Goal: Information Seeking & Learning: Learn about a topic

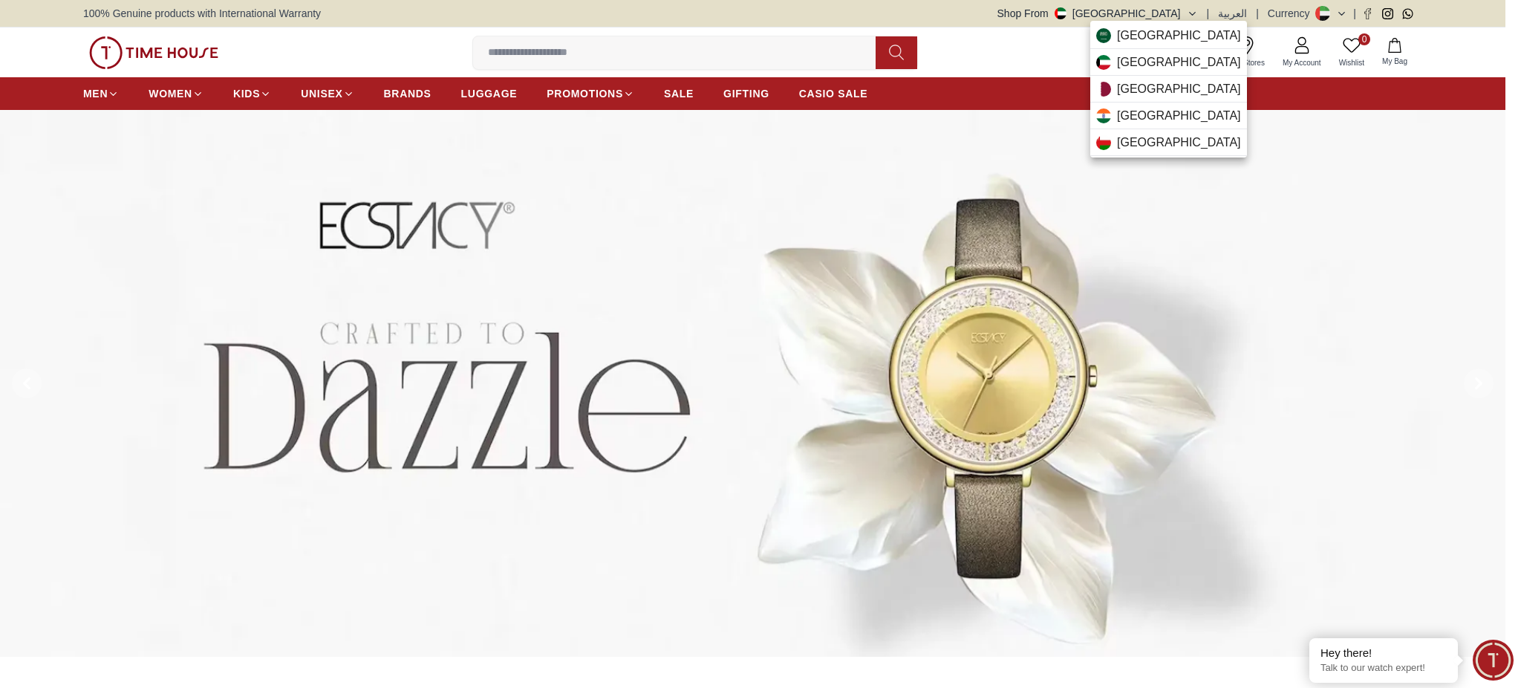
click at [847, 93] on div at bounding box center [760, 344] width 1521 height 688
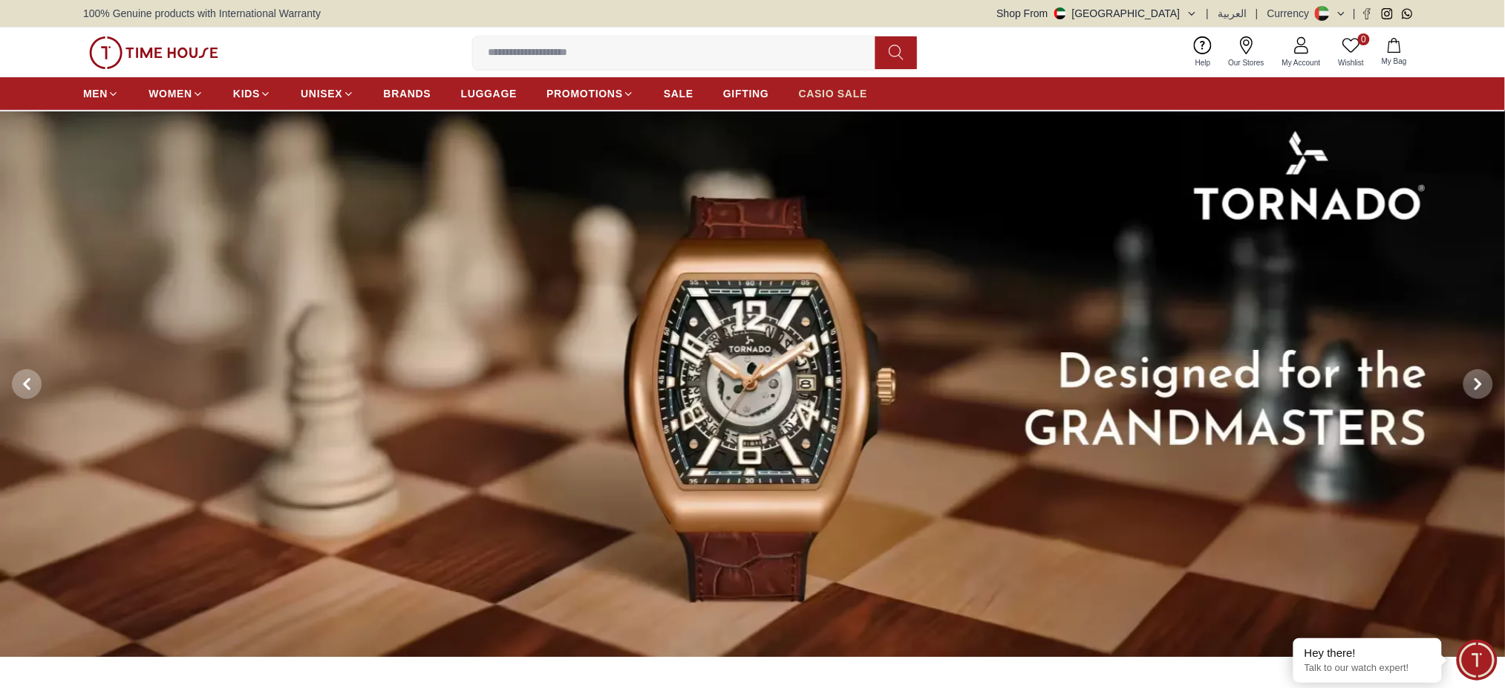
click at [847, 93] on span "CASIO SALE" at bounding box center [833, 93] width 69 height 15
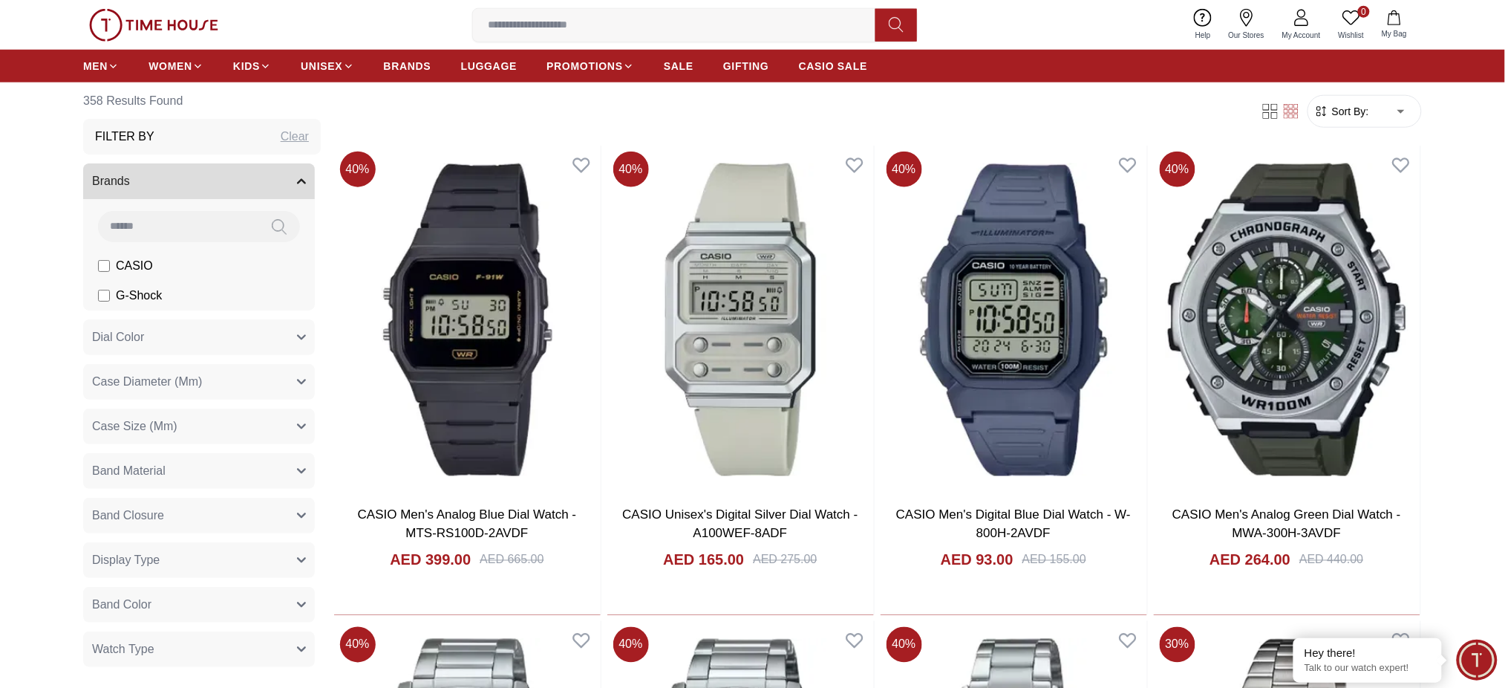
scroll to position [594, 0]
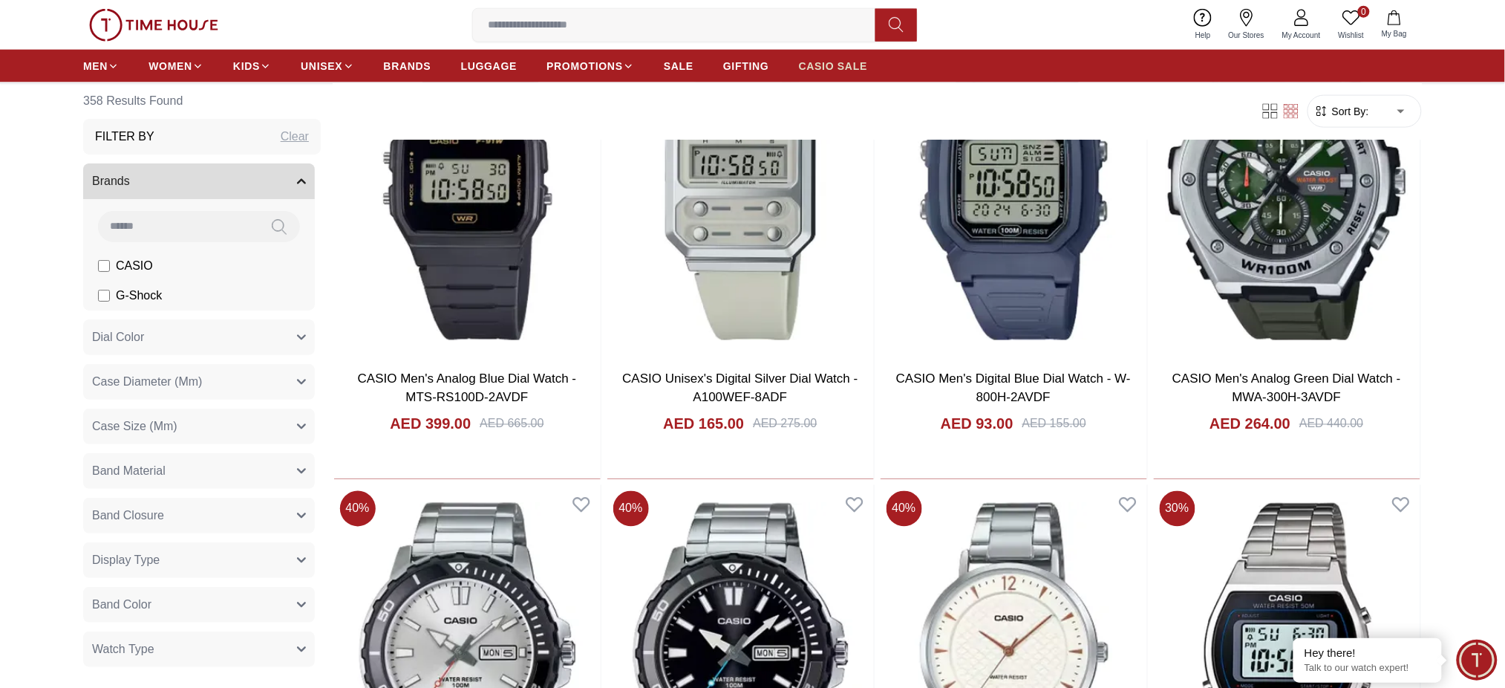
click at [828, 65] on span "CASIO SALE" at bounding box center [833, 66] width 69 height 15
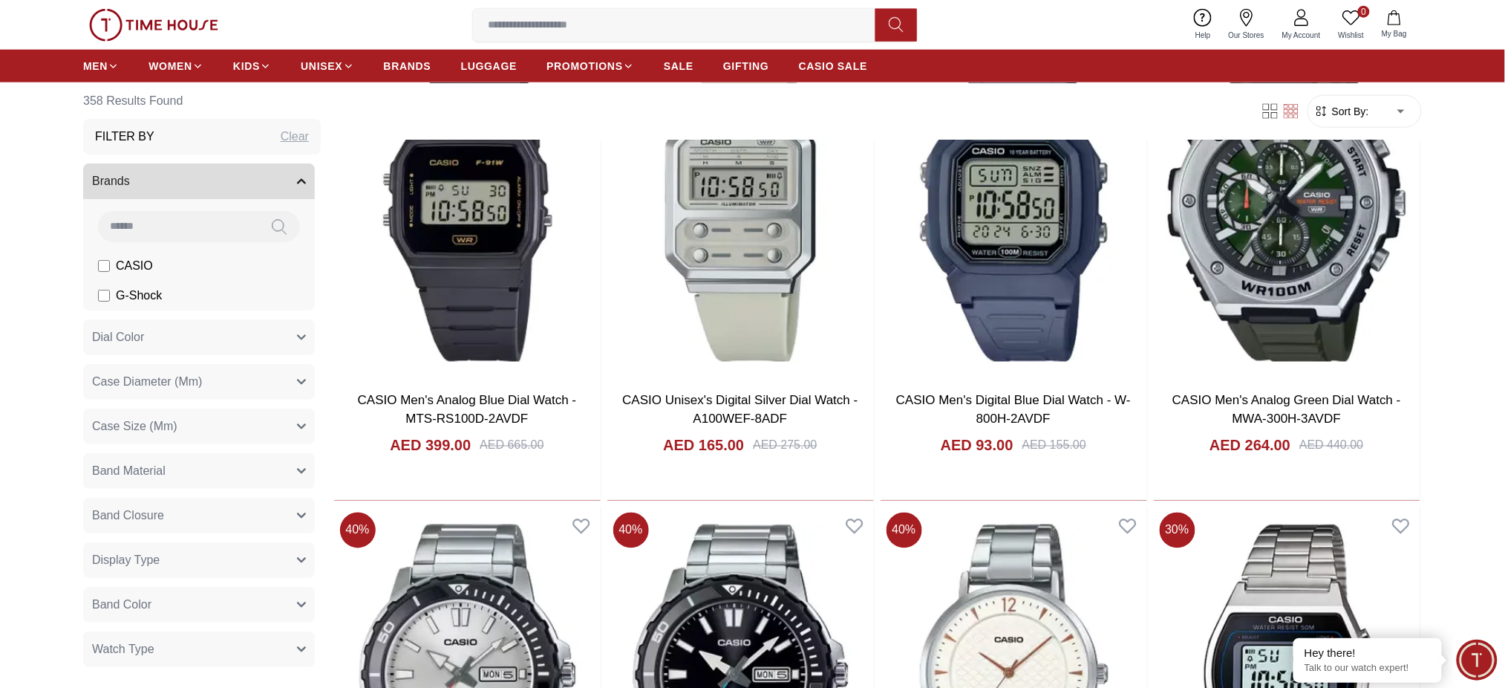
scroll to position [396, 0]
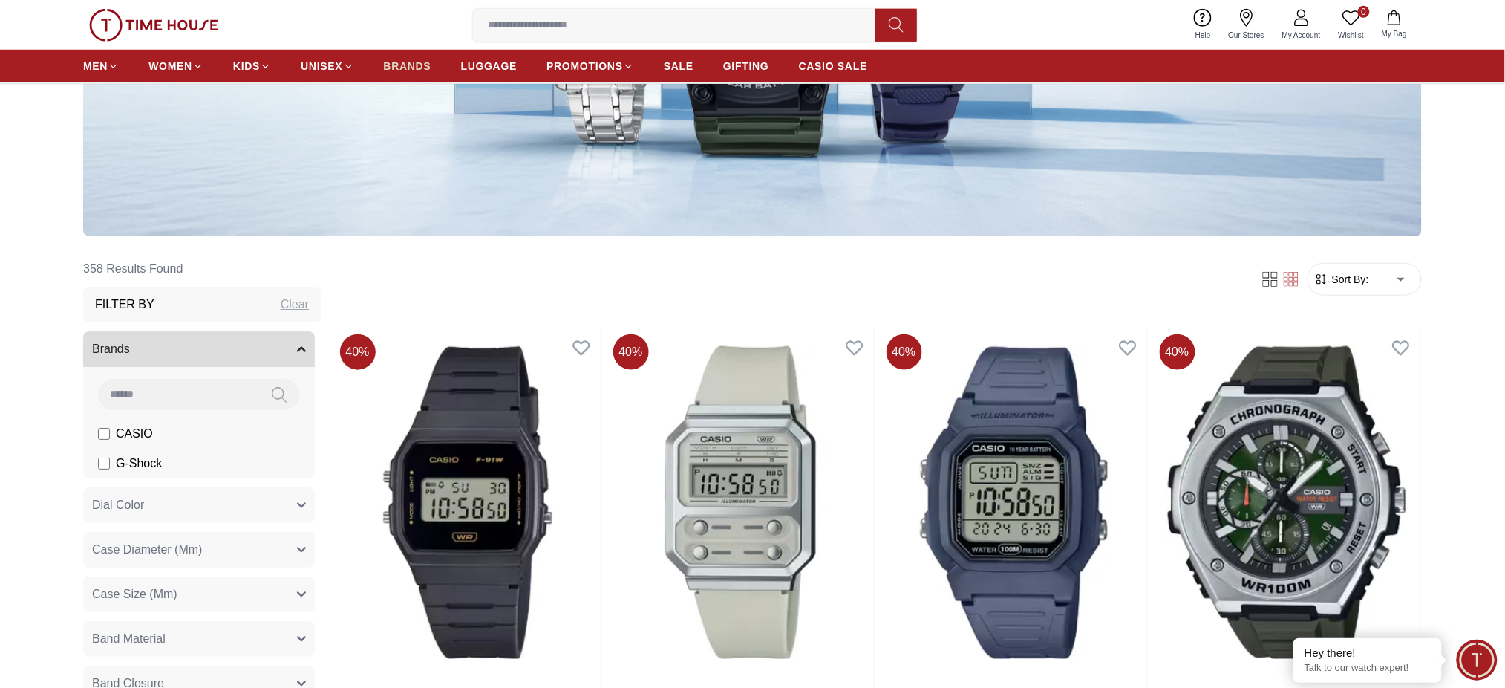
click at [412, 71] on span "BRANDS" at bounding box center [408, 66] width 48 height 15
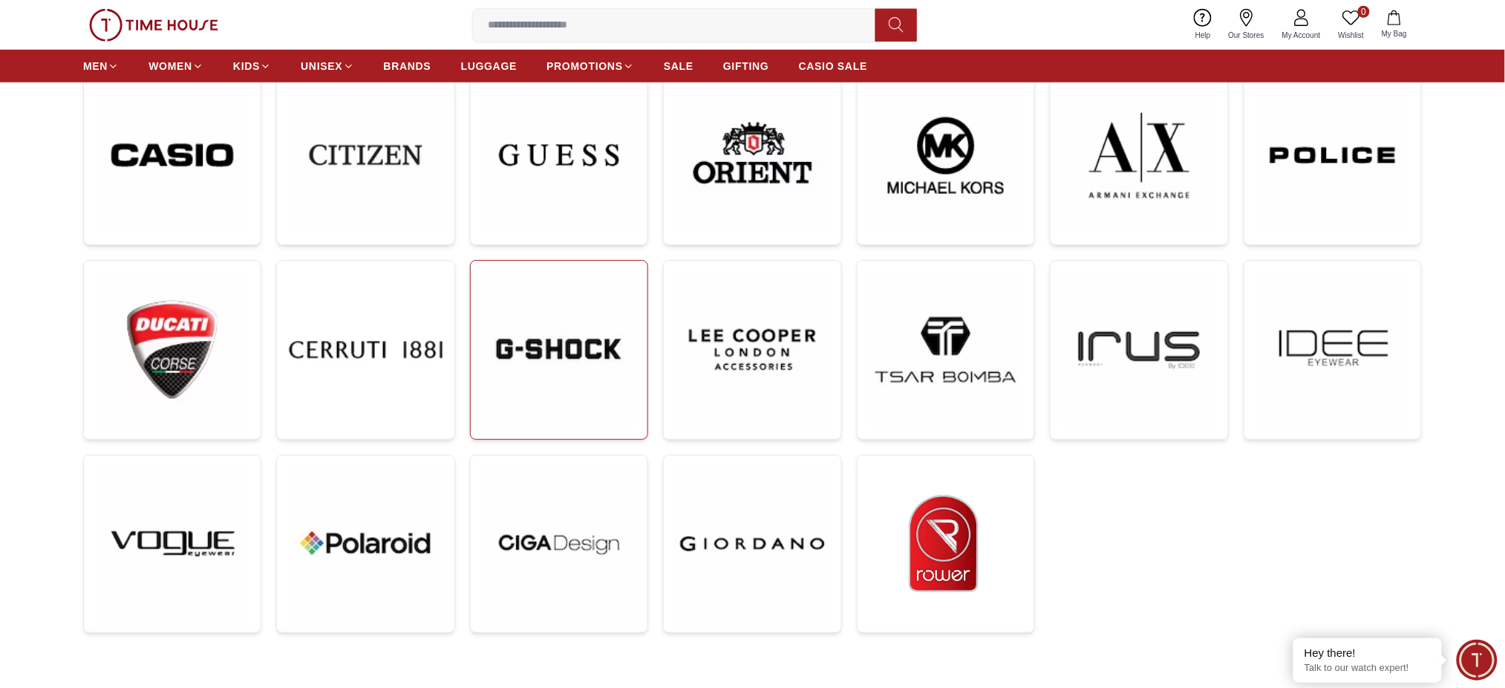
scroll to position [495, 0]
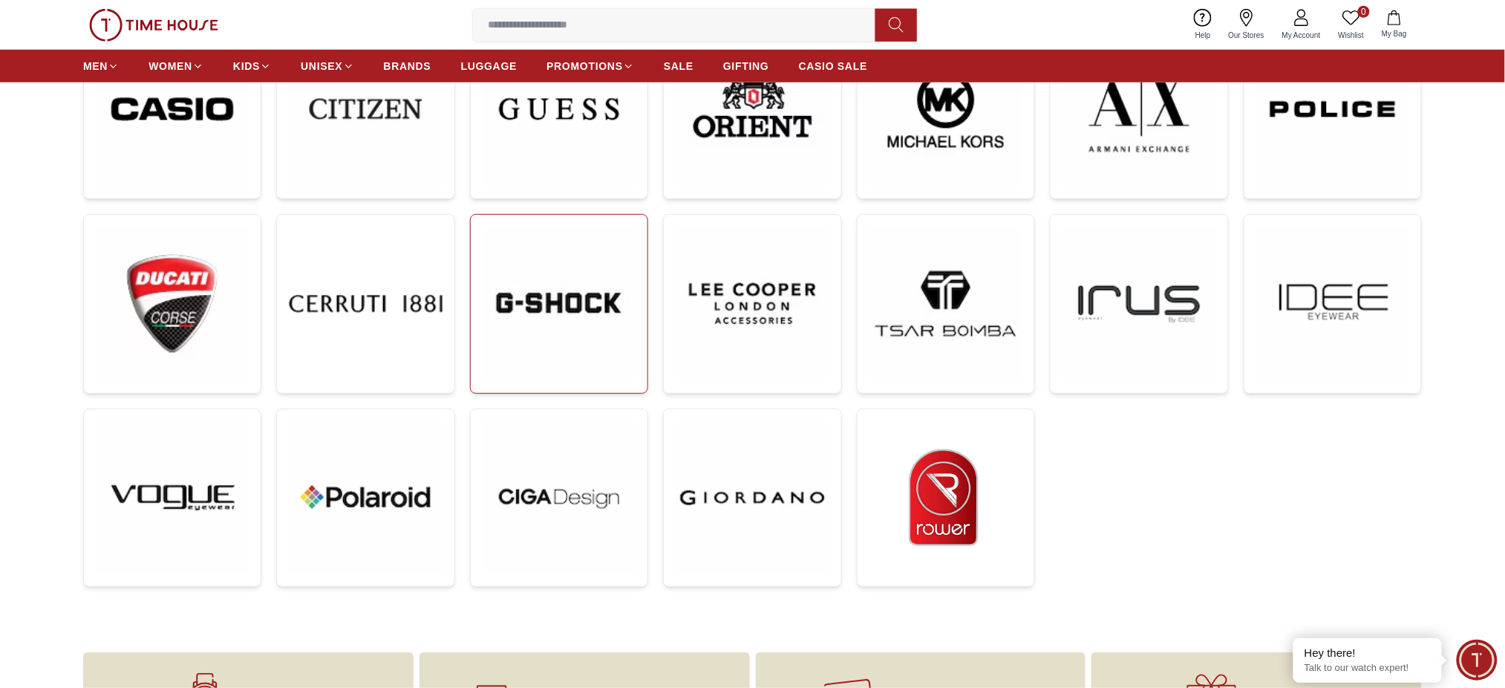
click at [555, 333] on img at bounding box center [559, 303] width 153 height 153
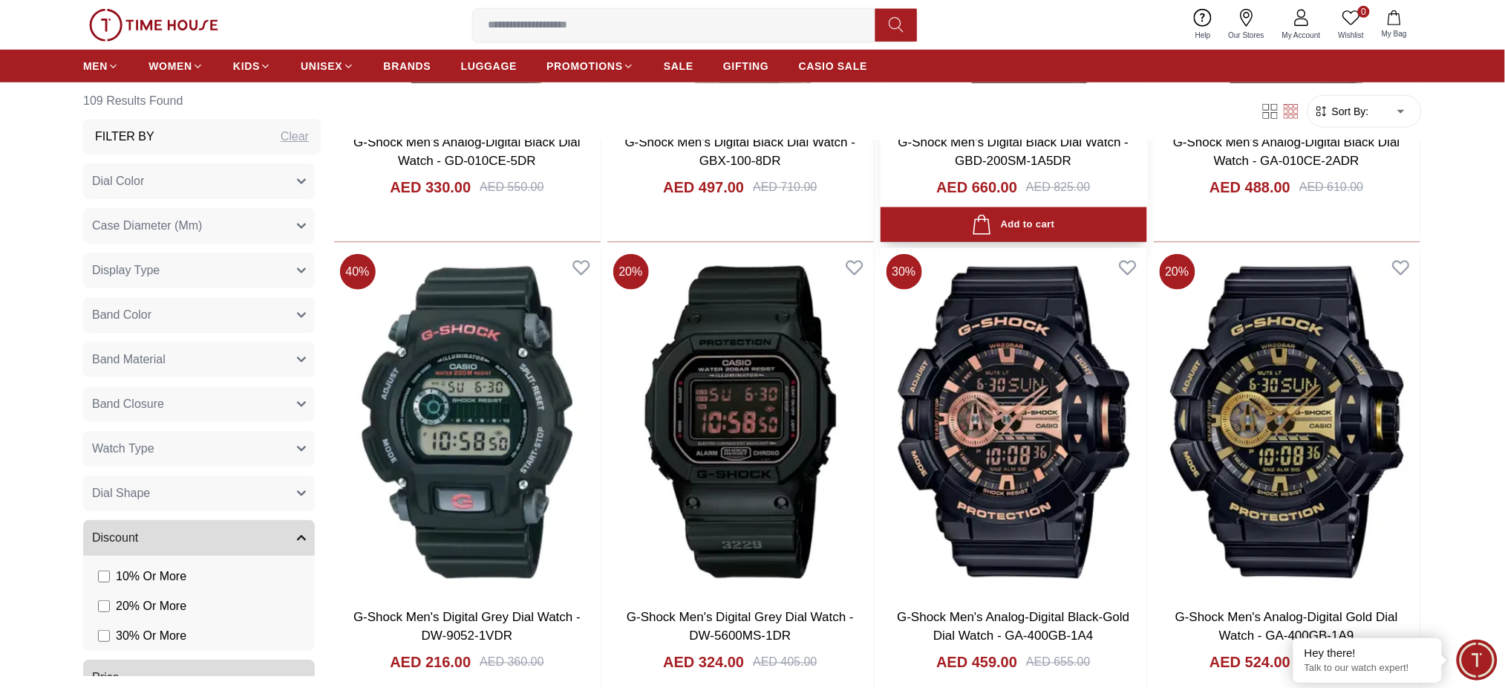
scroll to position [2574, 0]
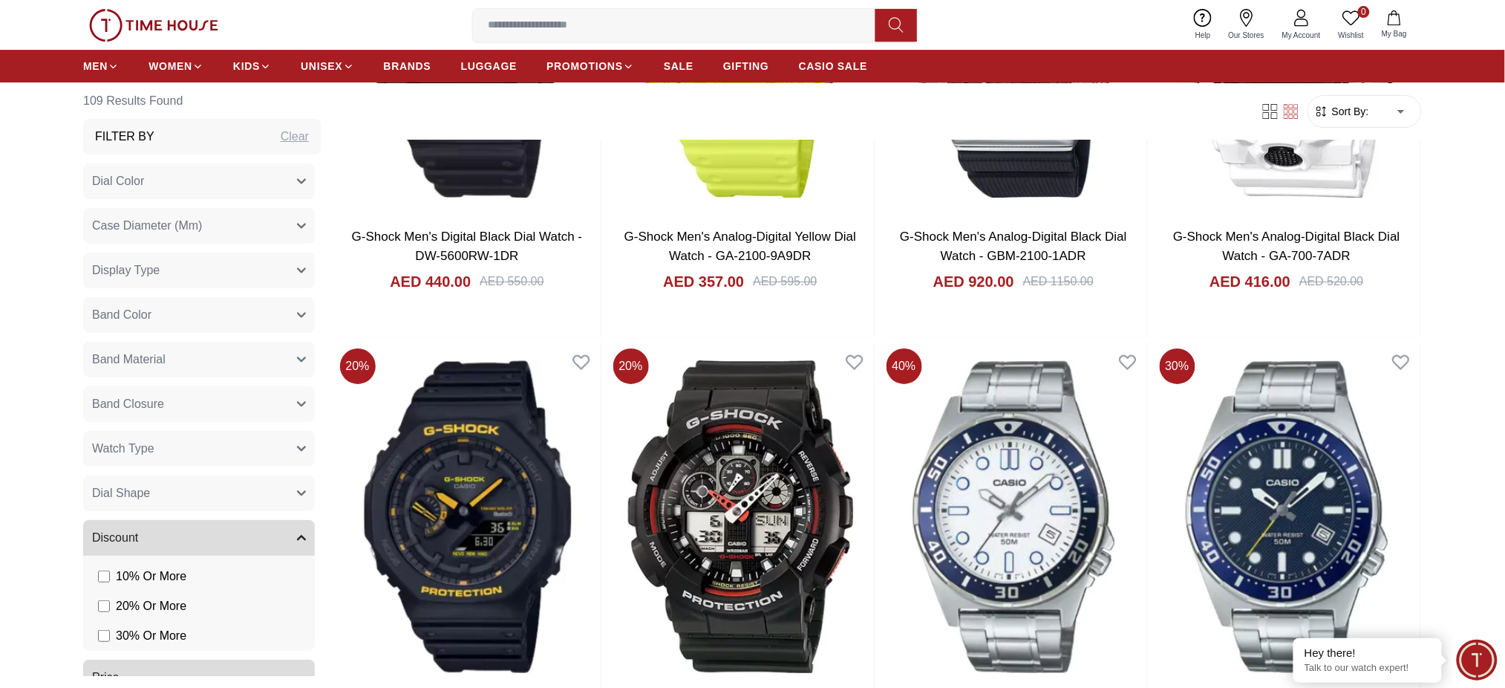
scroll to position [4060, 0]
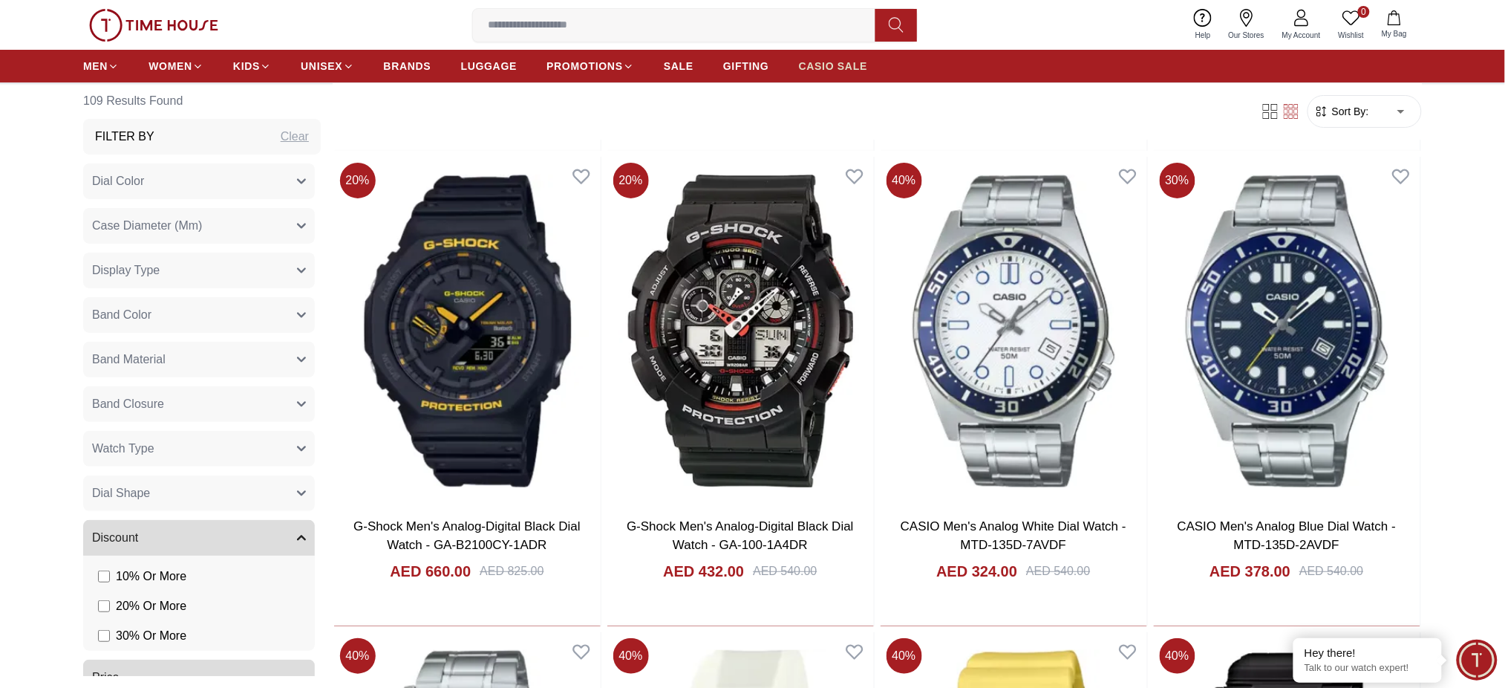
click at [810, 62] on span "CASIO SALE" at bounding box center [833, 66] width 69 height 15
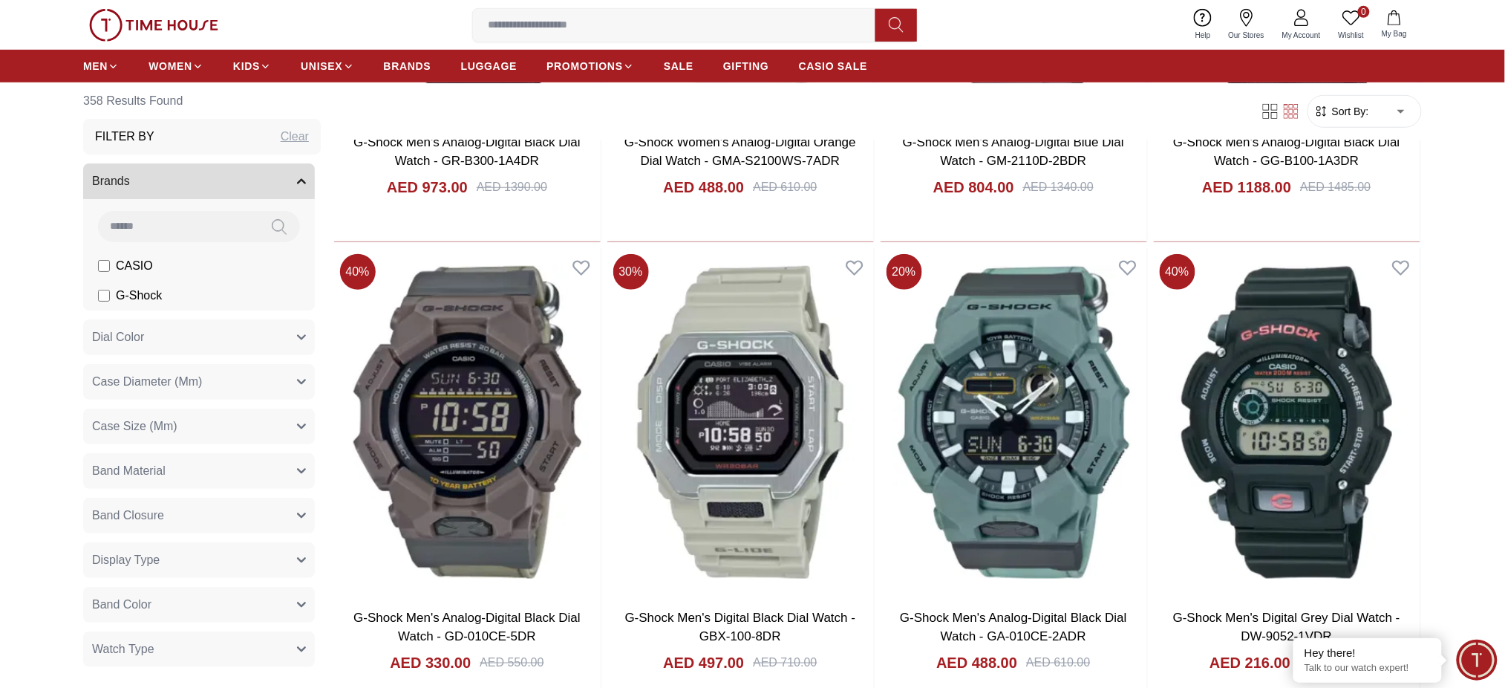
scroll to position [2772, 0]
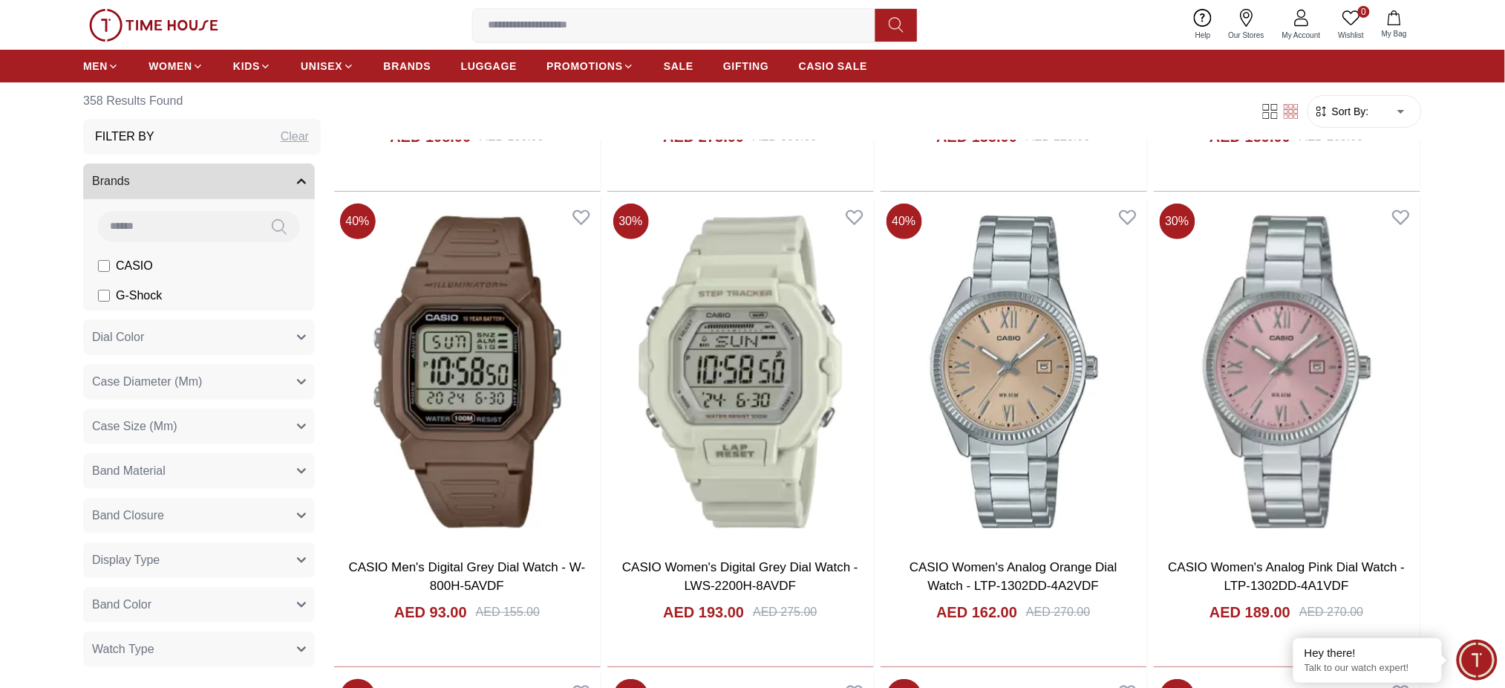
scroll to position [6436, 0]
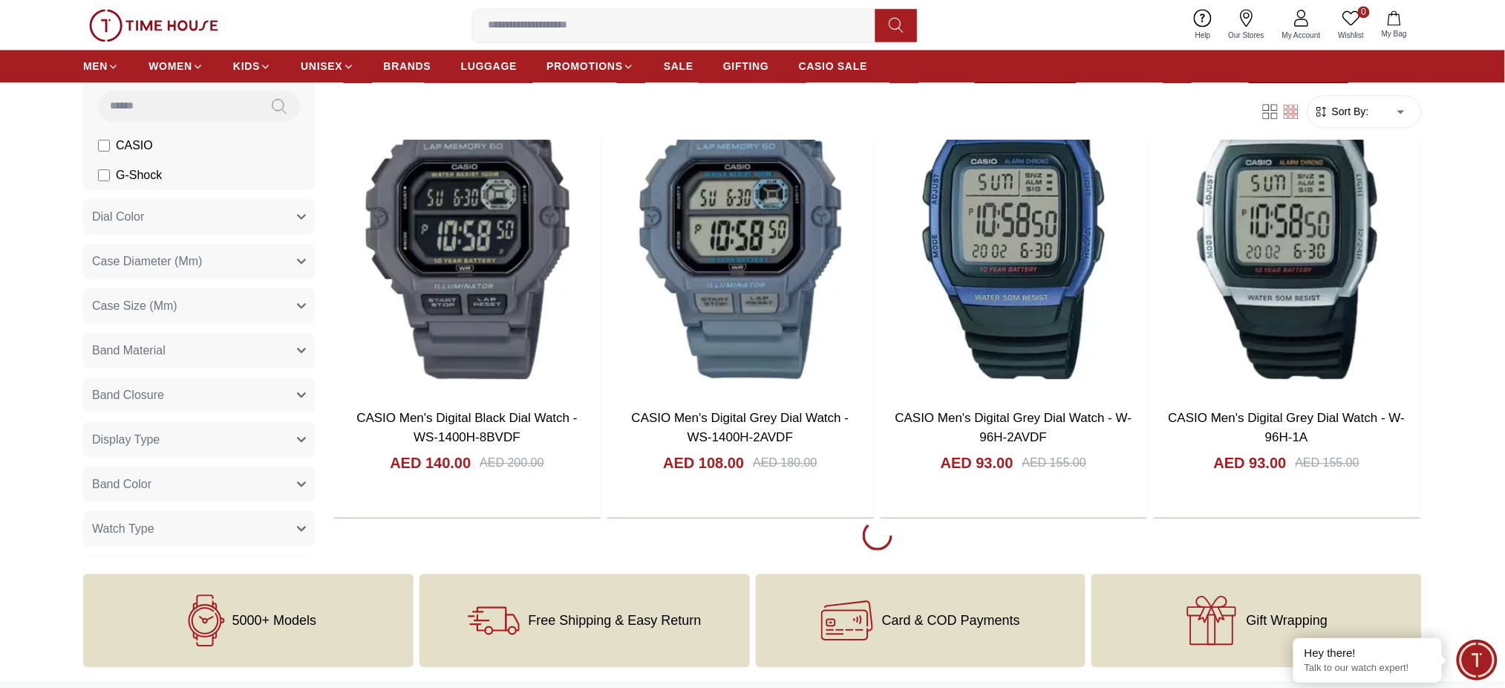
scroll to position [7624, 0]
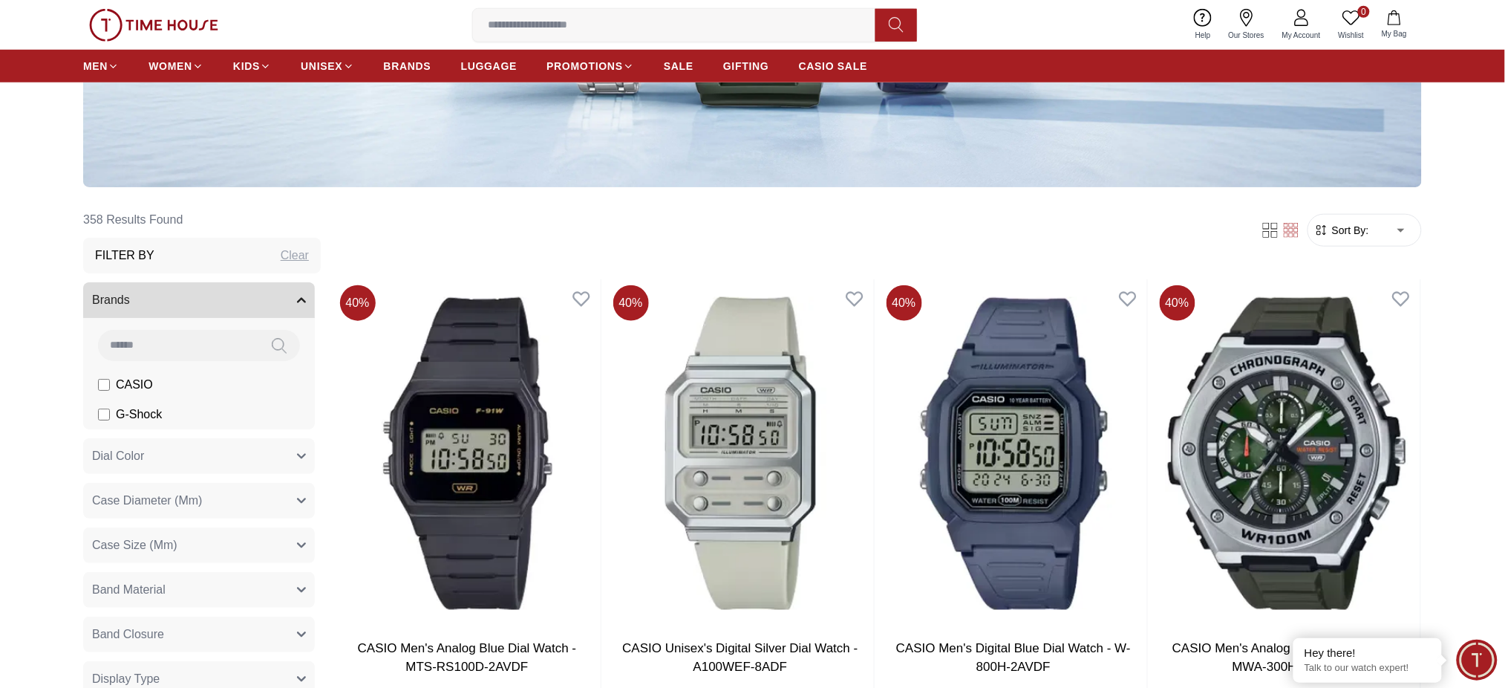
scroll to position [297, 0]
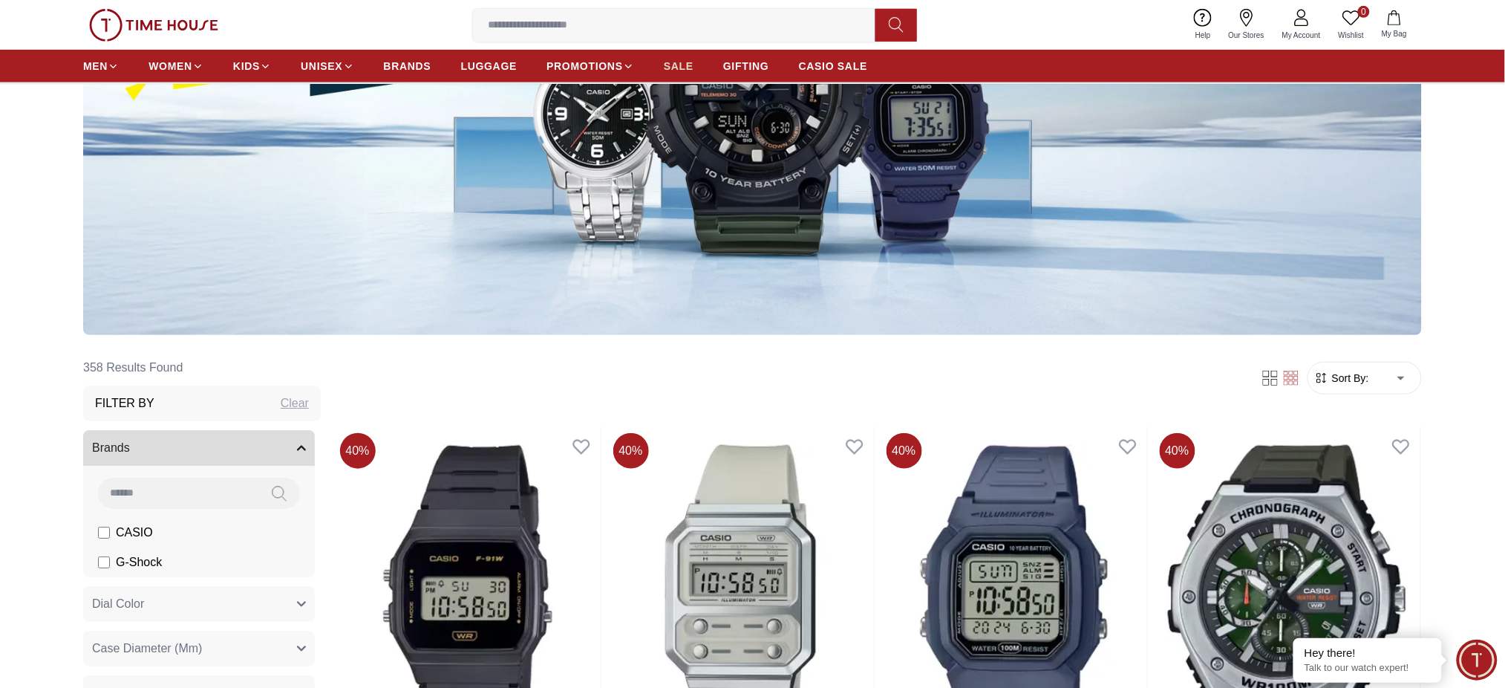
click at [673, 59] on span "SALE" at bounding box center [679, 66] width 30 height 15
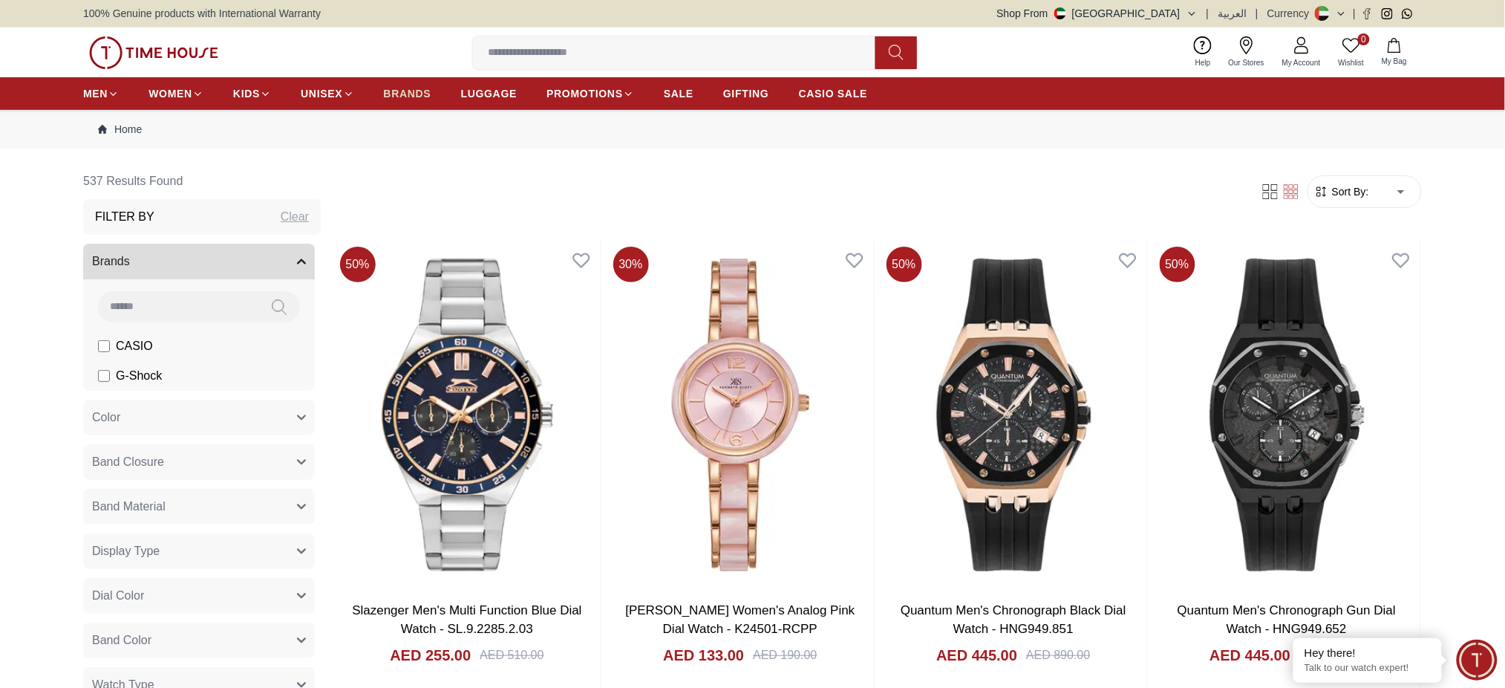
click at [423, 85] on link "BRANDS" at bounding box center [408, 93] width 48 height 27
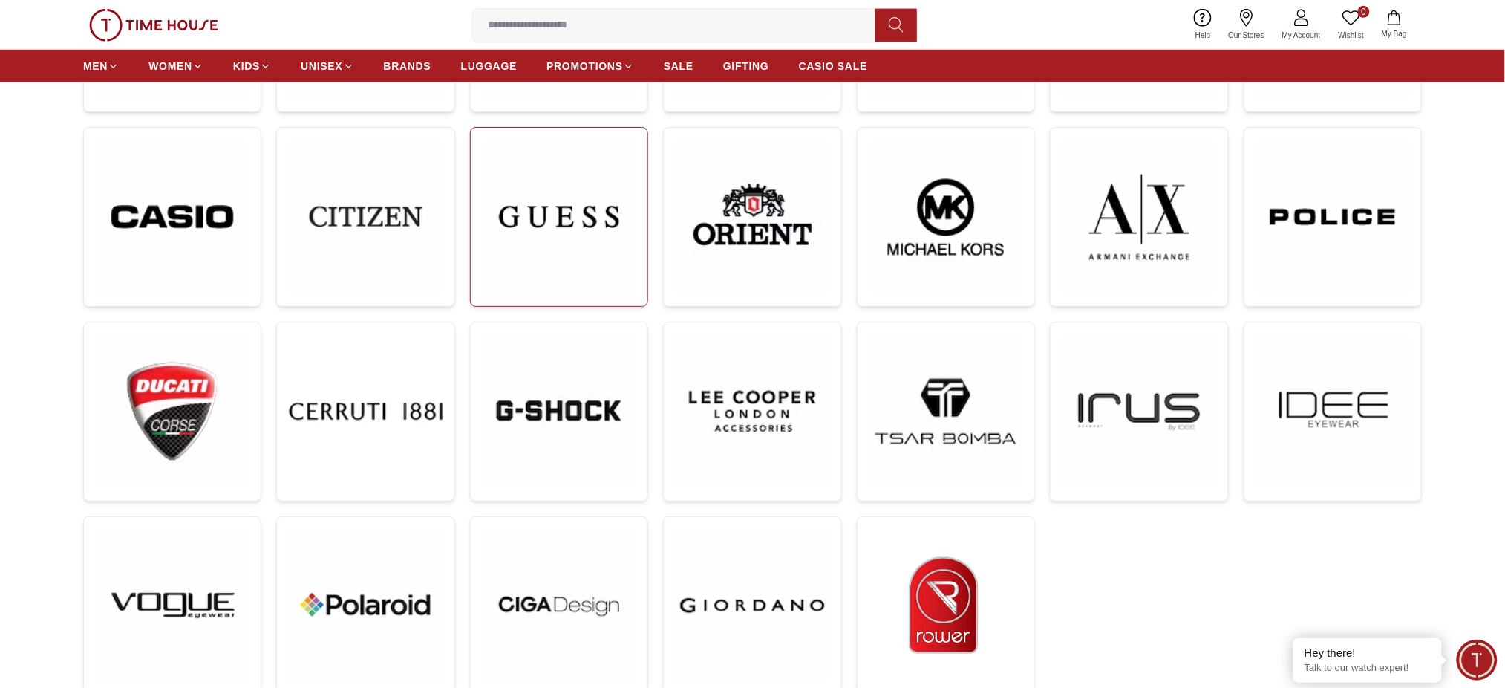
scroll to position [495, 0]
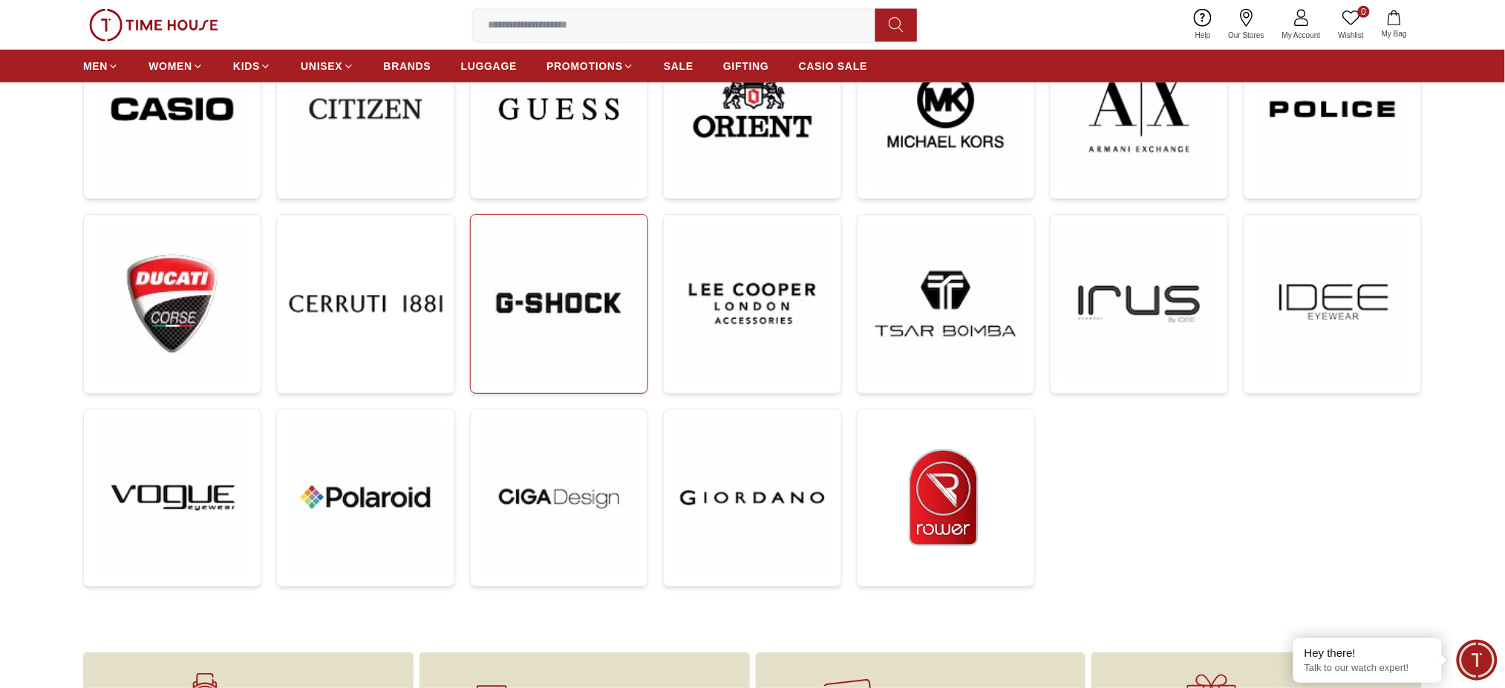
click at [545, 313] on img at bounding box center [559, 303] width 153 height 153
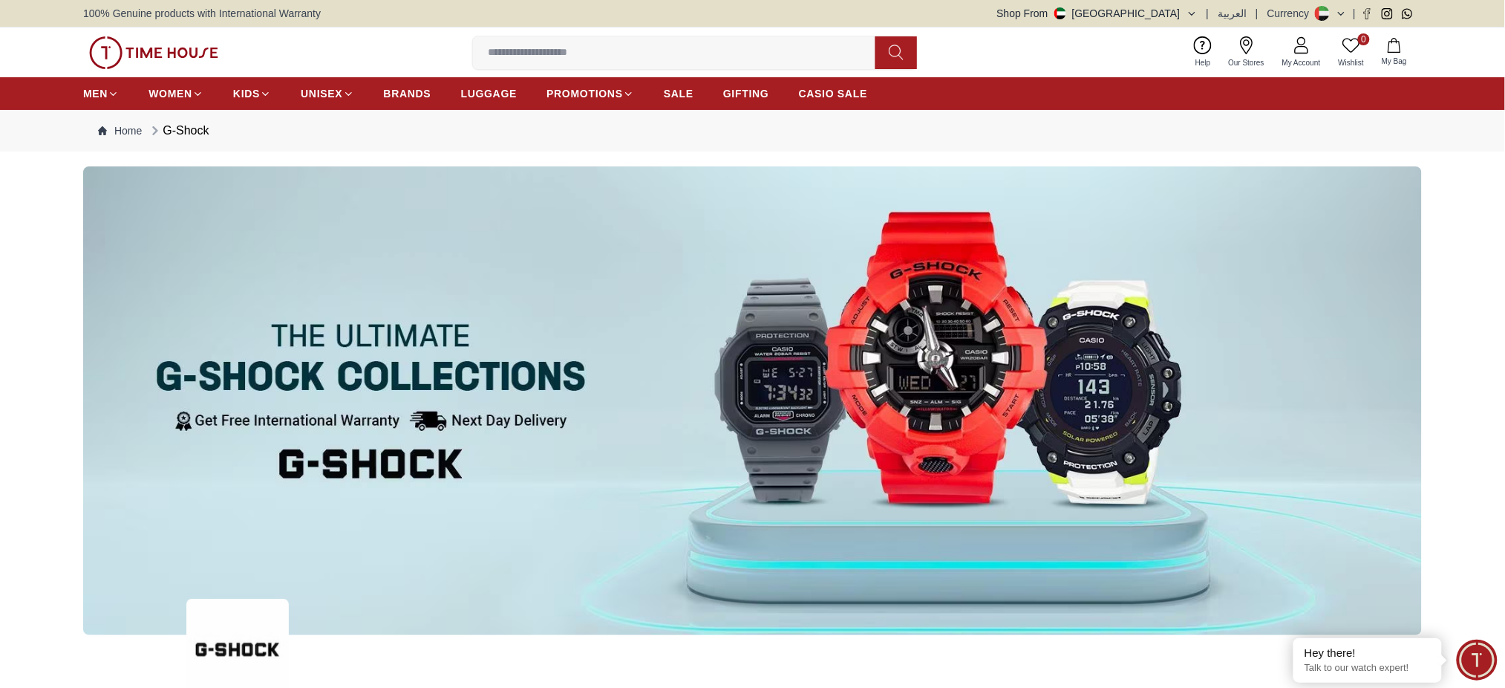
click at [856, 77] on nav "MEN WOMEN KIDS UNISEX BRANDS LUGGAGE PROMOTIONS SALE GIFTING CASIO SALE" at bounding box center [475, 93] width 784 height 33
click at [856, 89] on span "CASIO SALE" at bounding box center [833, 93] width 69 height 15
